Goal: Complete application form: Complete application form

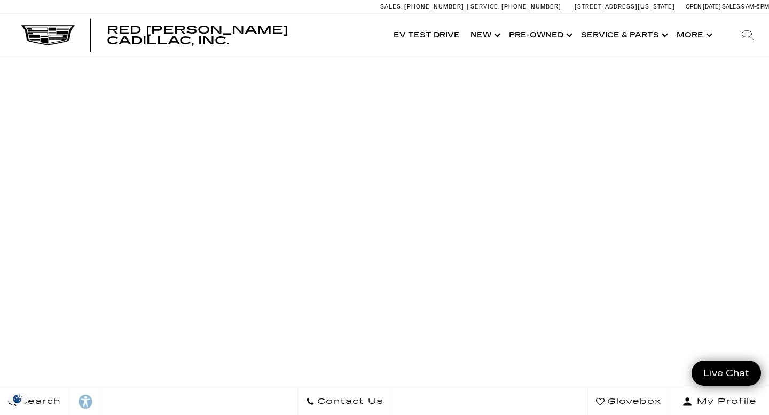
scroll to position [207, 0]
